Goal: Task Accomplishment & Management: Manage account settings

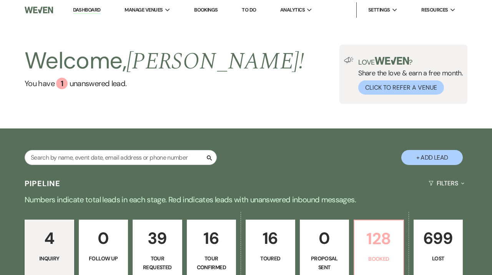
click at [375, 260] on p "Booked" at bounding box center [379, 259] width 40 height 8
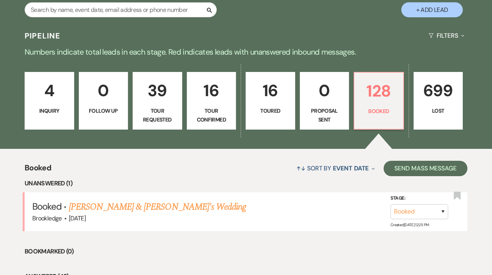
scroll to position [147, 0]
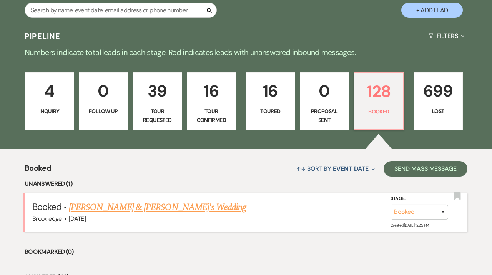
click at [175, 206] on link "[PERSON_NAME] & [PERSON_NAME]'s Wedding" at bounding box center [158, 207] width 178 height 14
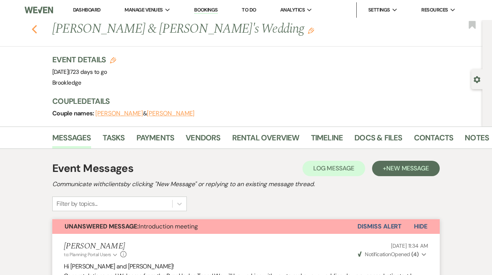
click at [33, 32] on icon "Previous" at bounding box center [35, 29] width 6 height 9
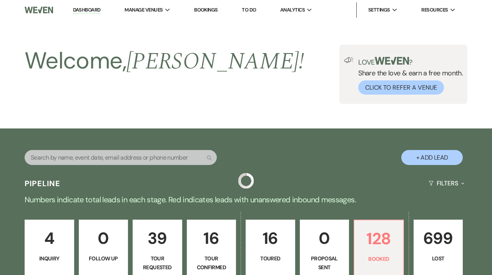
scroll to position [147, 0]
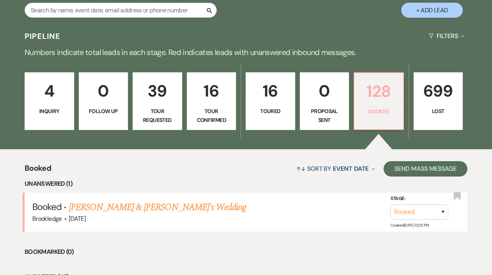
click at [381, 125] on link "128 Booked" at bounding box center [379, 101] width 50 height 58
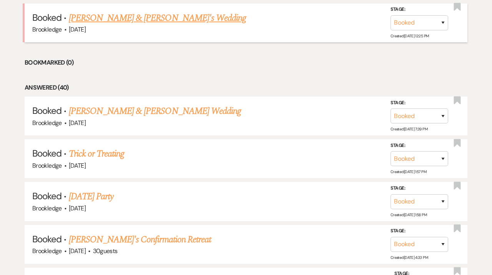
scroll to position [337, 0]
click at [169, 110] on link "[PERSON_NAME] & [PERSON_NAME] Wedding" at bounding box center [155, 111] width 172 height 14
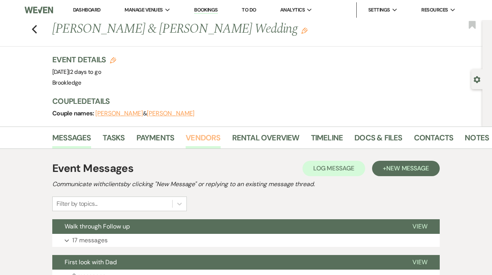
click at [197, 136] on link "Vendors" at bounding box center [203, 140] width 35 height 17
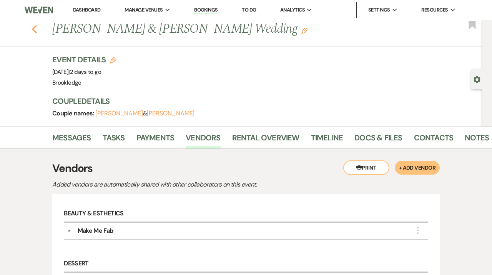
click at [34, 31] on use "button" at bounding box center [34, 29] width 5 height 8
